Goal: Information Seeking & Learning: Compare options

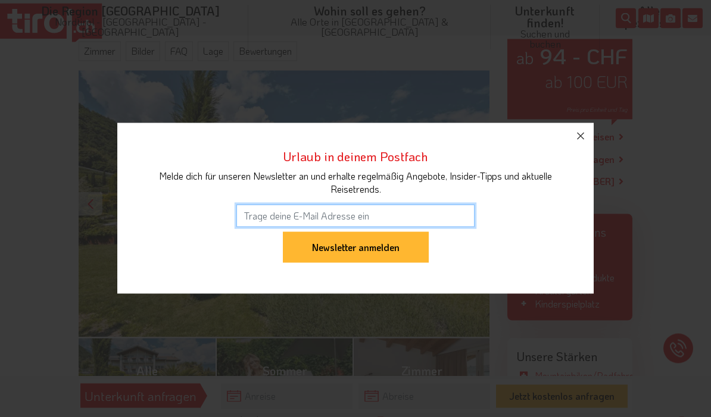
scroll to position [176, 0]
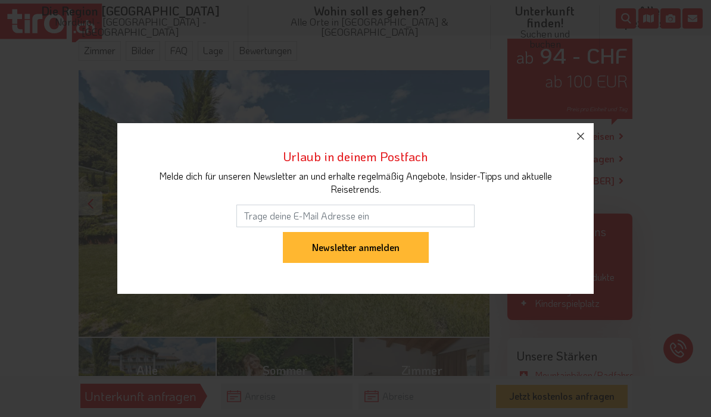
click at [585, 143] on icon "button" at bounding box center [580, 136] width 14 height 14
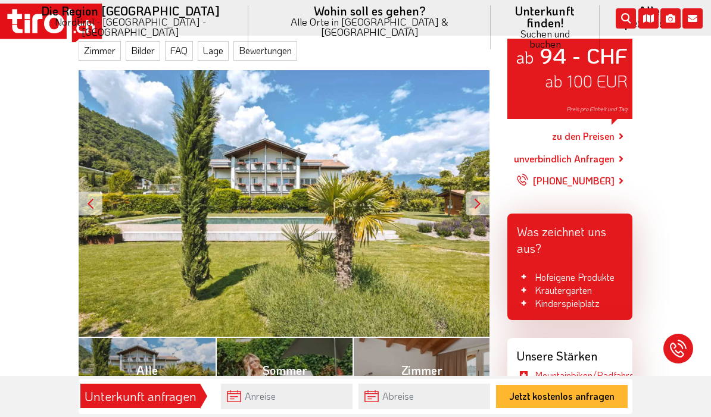
click at [122, 368] on link "Alle (24)" at bounding box center [147, 378] width 137 height 82
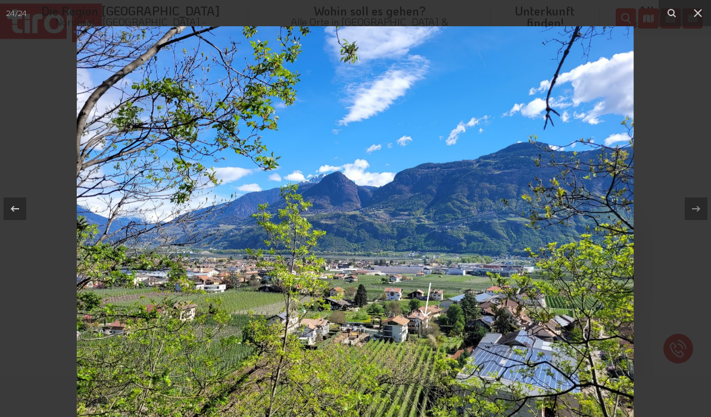
click at [694, 21] on button at bounding box center [698, 13] width 26 height 26
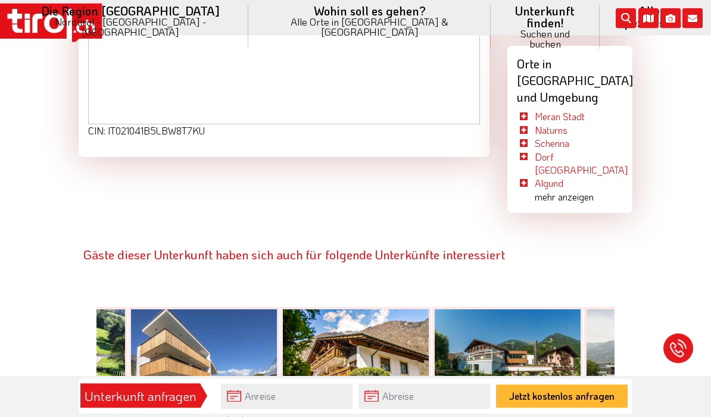
scroll to position [1912, 0]
click at [201, 309] on div at bounding box center [204, 364] width 146 height 110
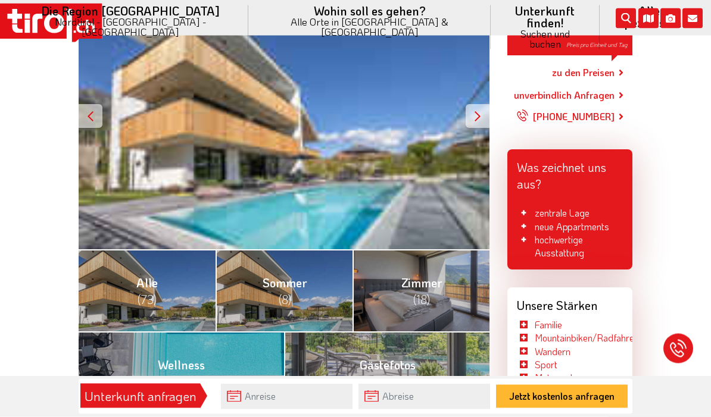
scroll to position [264, 0]
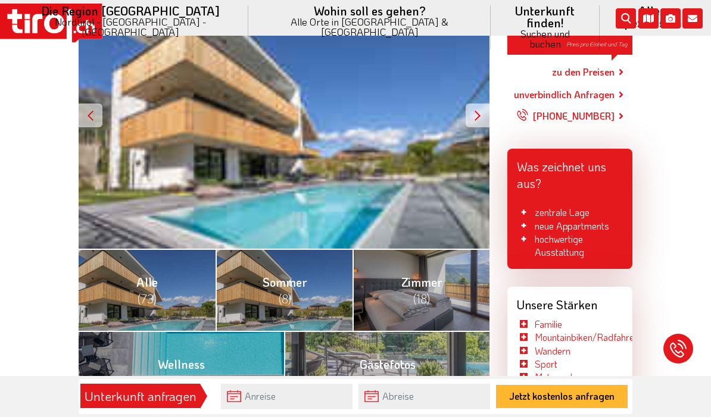
click at [115, 277] on link "Alle (73)" at bounding box center [147, 290] width 137 height 82
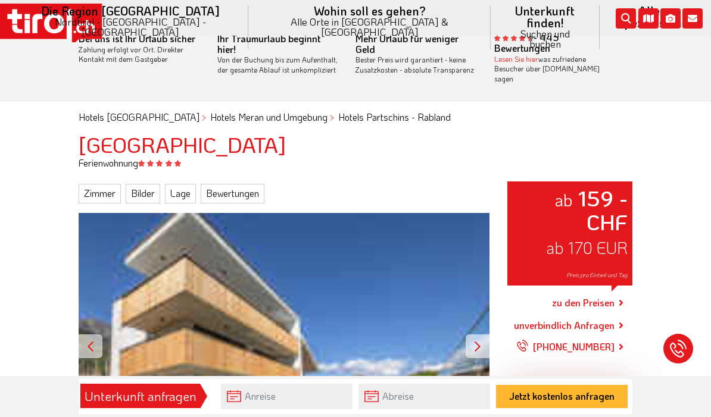
scroll to position [41, 0]
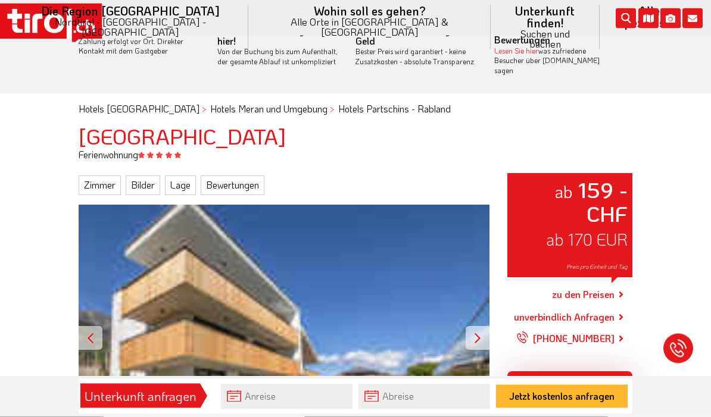
click at [602, 280] on link "zu den Preisen" at bounding box center [583, 295] width 63 height 30
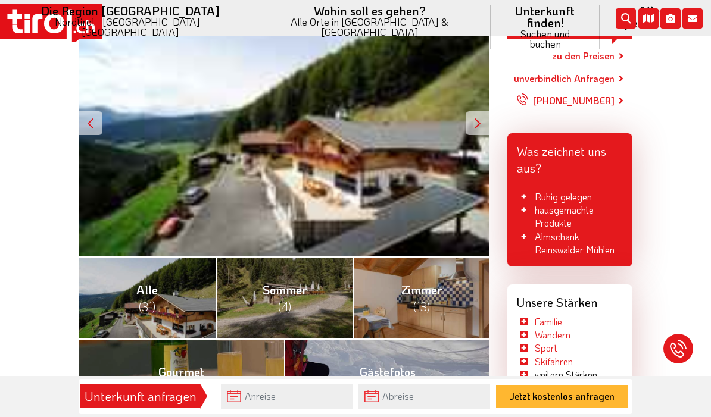
scroll to position [243, 0]
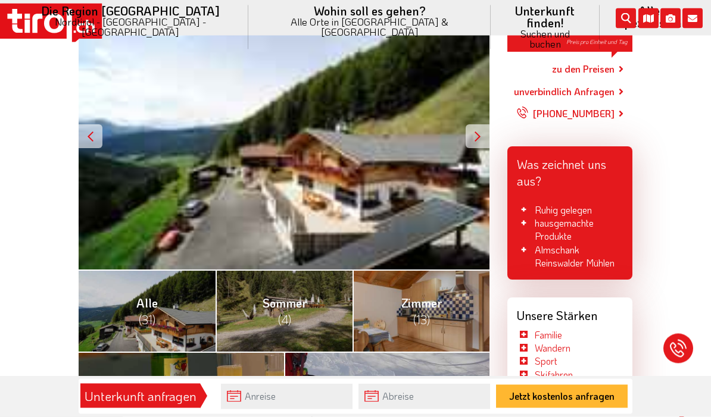
click at [101, 304] on link "Alle (31)" at bounding box center [147, 311] width 137 height 82
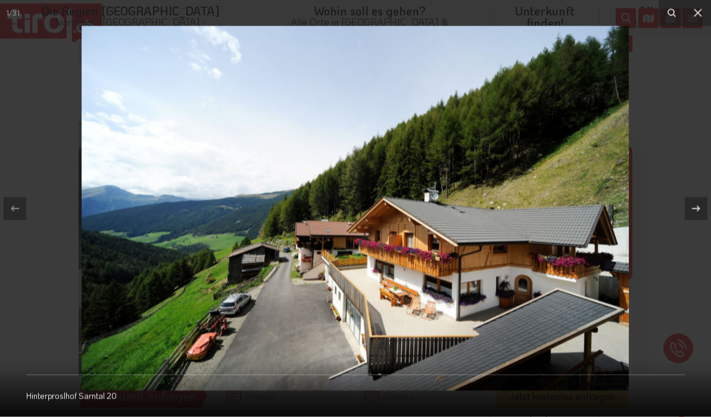
scroll to position [243, 0]
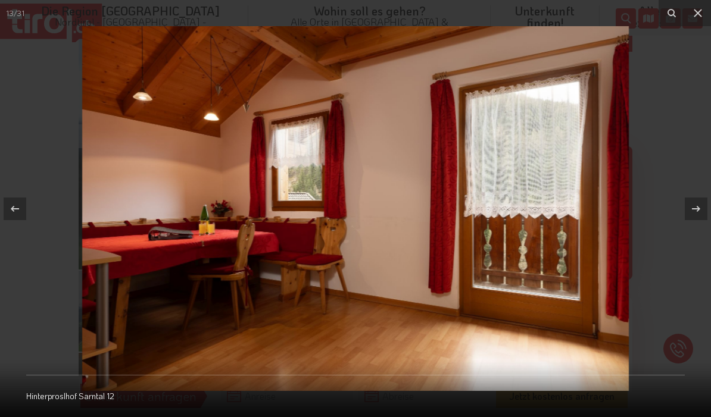
click at [708, 10] on button at bounding box center [698, 13] width 26 height 26
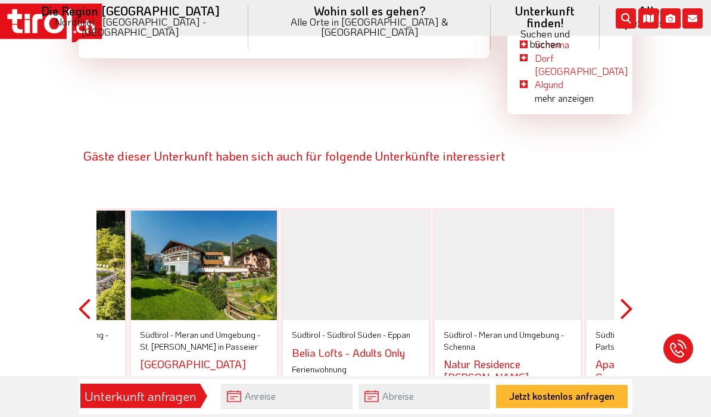
scroll to position [2015, 0]
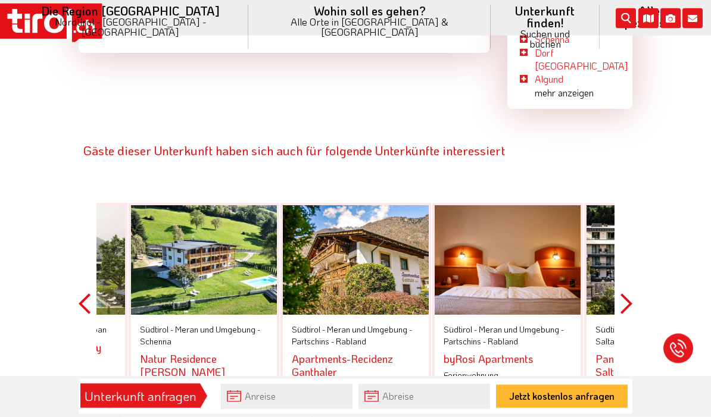
click at [632, 223] on button "Next" at bounding box center [626, 304] width 12 height 268
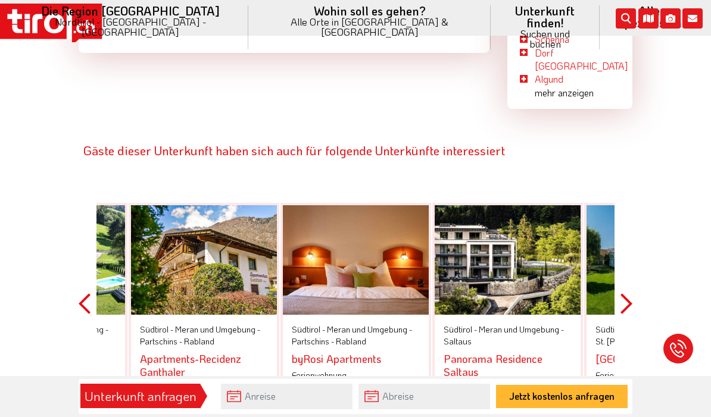
click at [623, 230] on button "Next" at bounding box center [626, 304] width 12 height 268
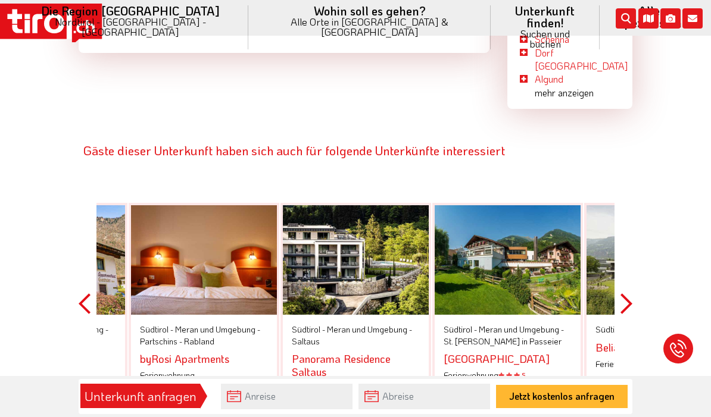
click at [626, 228] on button "Next" at bounding box center [626, 304] width 12 height 268
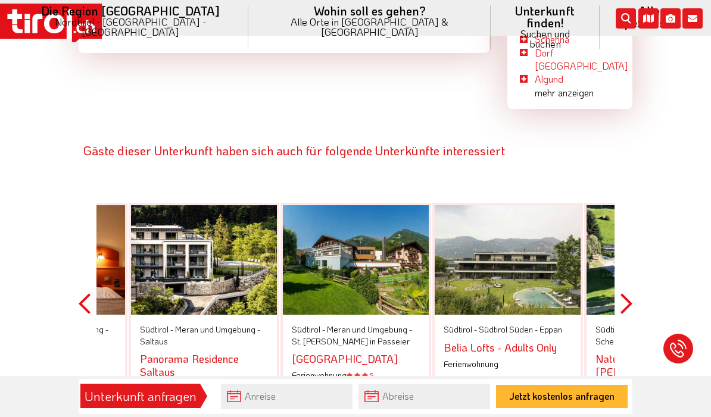
click at [621, 234] on button "Next" at bounding box center [626, 304] width 12 height 268
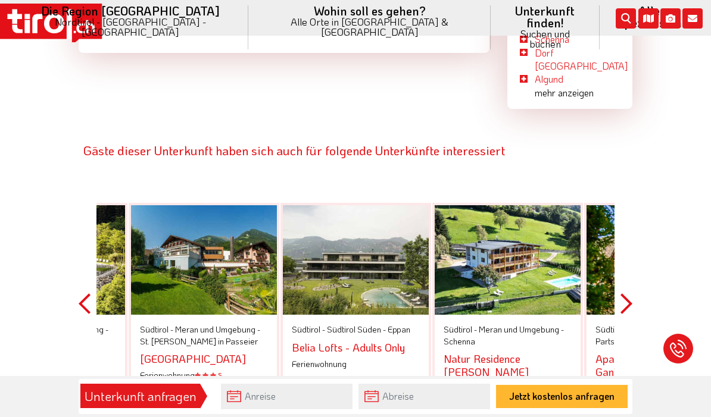
click at [624, 233] on button "Next" at bounding box center [626, 304] width 12 height 268
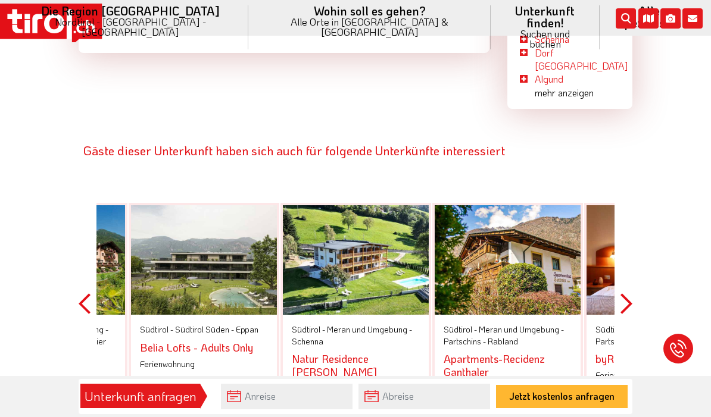
click at [626, 232] on button "Next" at bounding box center [626, 304] width 12 height 268
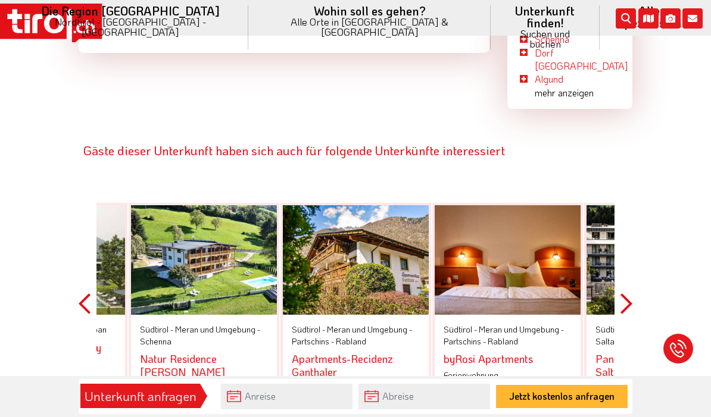
click at [524, 352] on link "byRosi Apartments" at bounding box center [487, 359] width 89 height 14
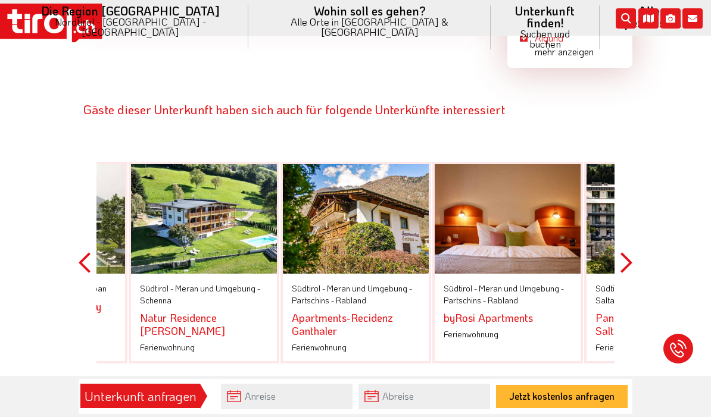
scroll to position [2053, 0]
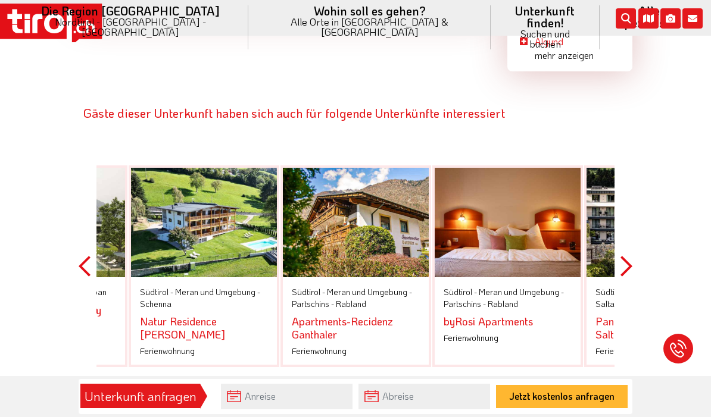
click at [83, 186] on button "Previous" at bounding box center [85, 266] width 12 height 268
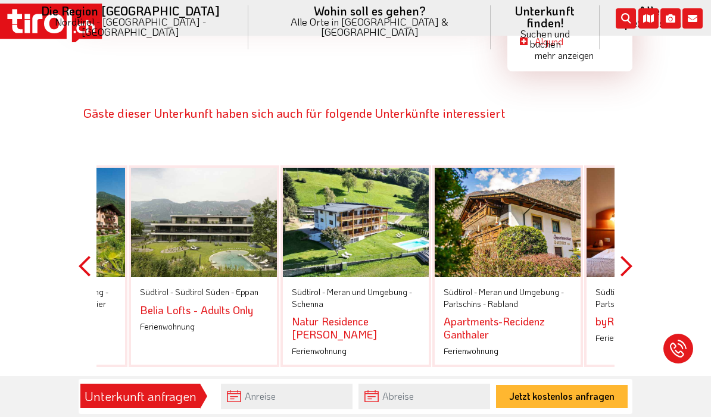
click at [84, 192] on button "Previous" at bounding box center [85, 266] width 12 height 268
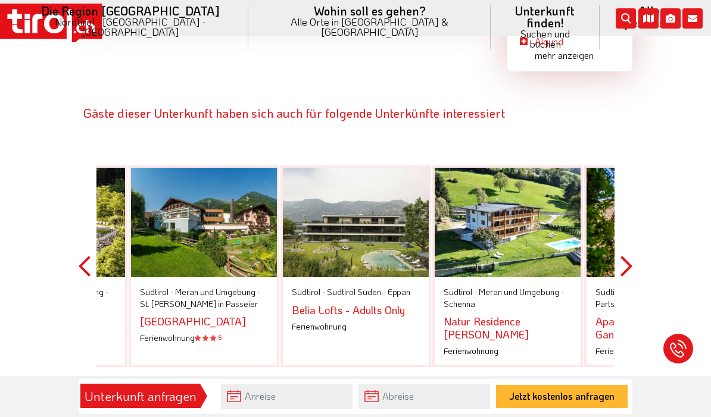
click at [76, 184] on div "Gäste dieser Unterkunft haben sich auch für folgende Unterkünfte interessiert P…" at bounding box center [355, 235] width 571 height 329
click at [83, 191] on button "Previous" at bounding box center [85, 266] width 12 height 268
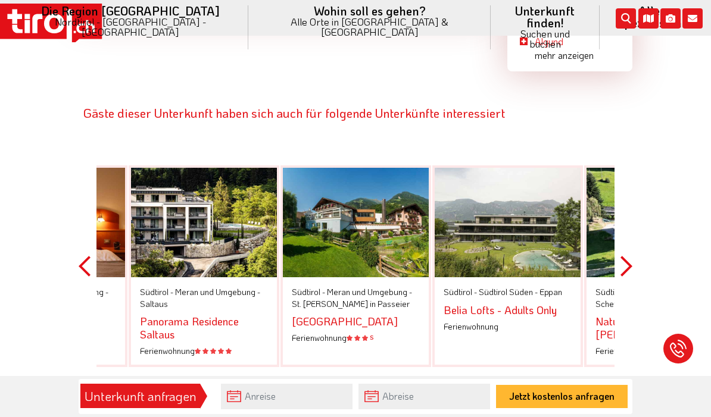
click at [164, 168] on div at bounding box center [204, 223] width 146 height 110
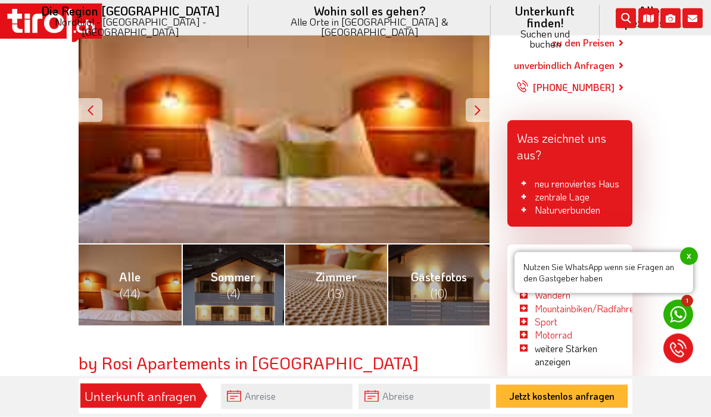
scroll to position [317, 0]
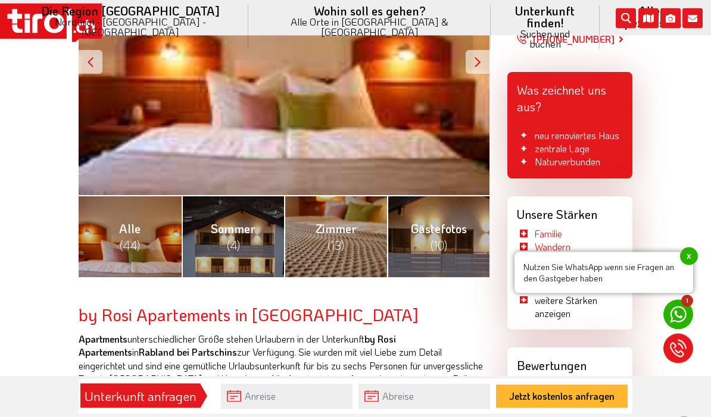
click at [120, 238] on span "(44)" at bounding box center [130, 245] width 20 height 15
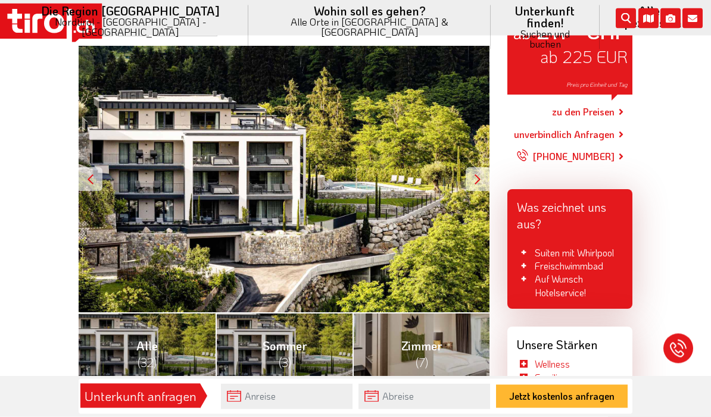
scroll to position [220, 0]
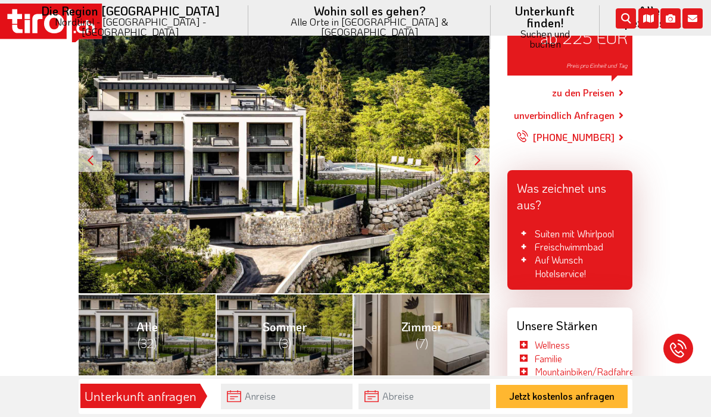
click at [108, 318] on link "Alle (32)" at bounding box center [147, 334] width 137 height 82
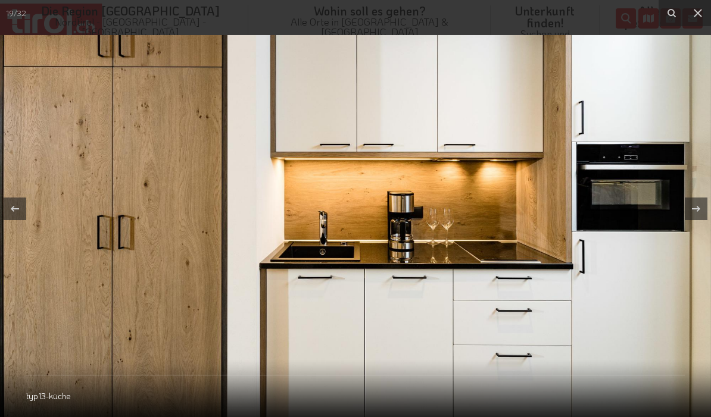
click at [705, 12] on button at bounding box center [698, 13] width 26 height 26
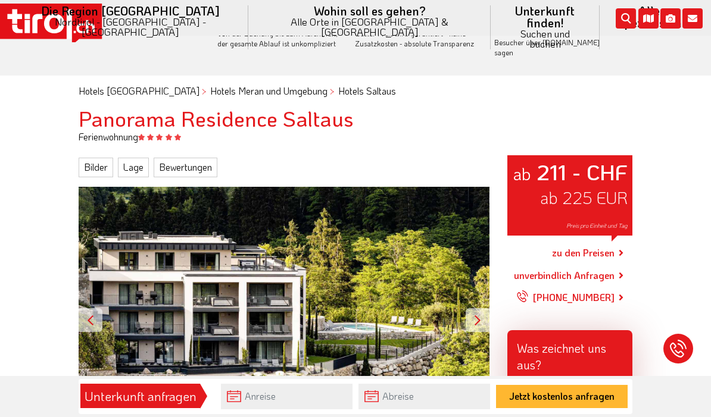
scroll to position [59, 0]
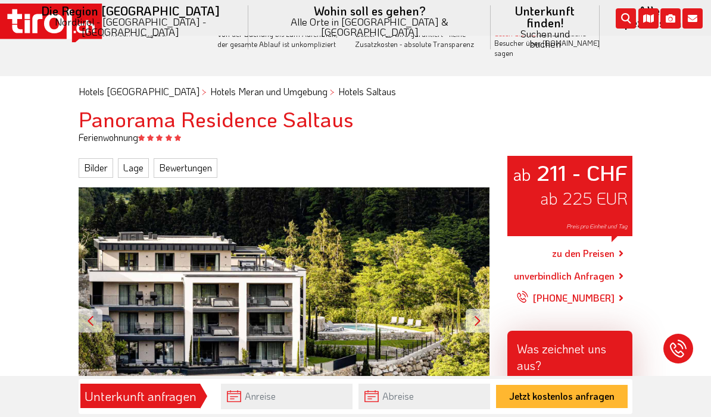
click at [567, 241] on link "zu den Preisen" at bounding box center [583, 254] width 63 height 30
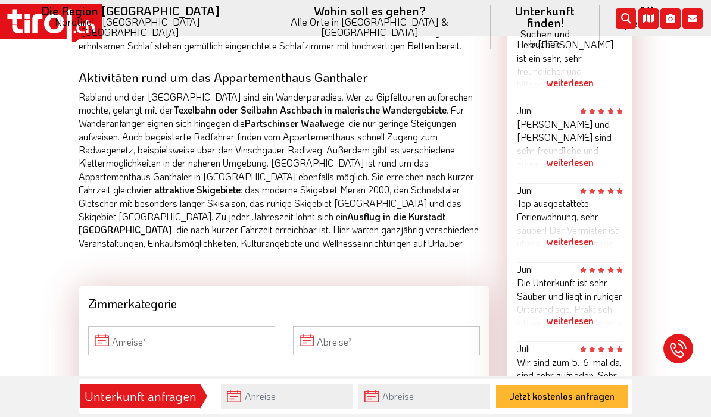
scroll to position [823, 0]
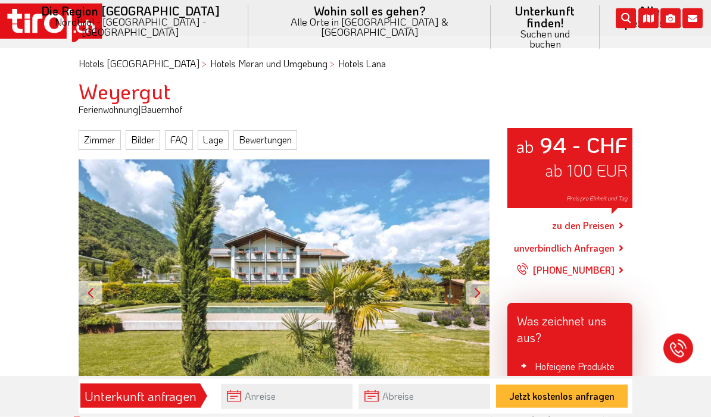
scroll to position [87, 0]
click at [573, 211] on link "zu den Preisen" at bounding box center [583, 226] width 63 height 30
